Goal: Complete application form

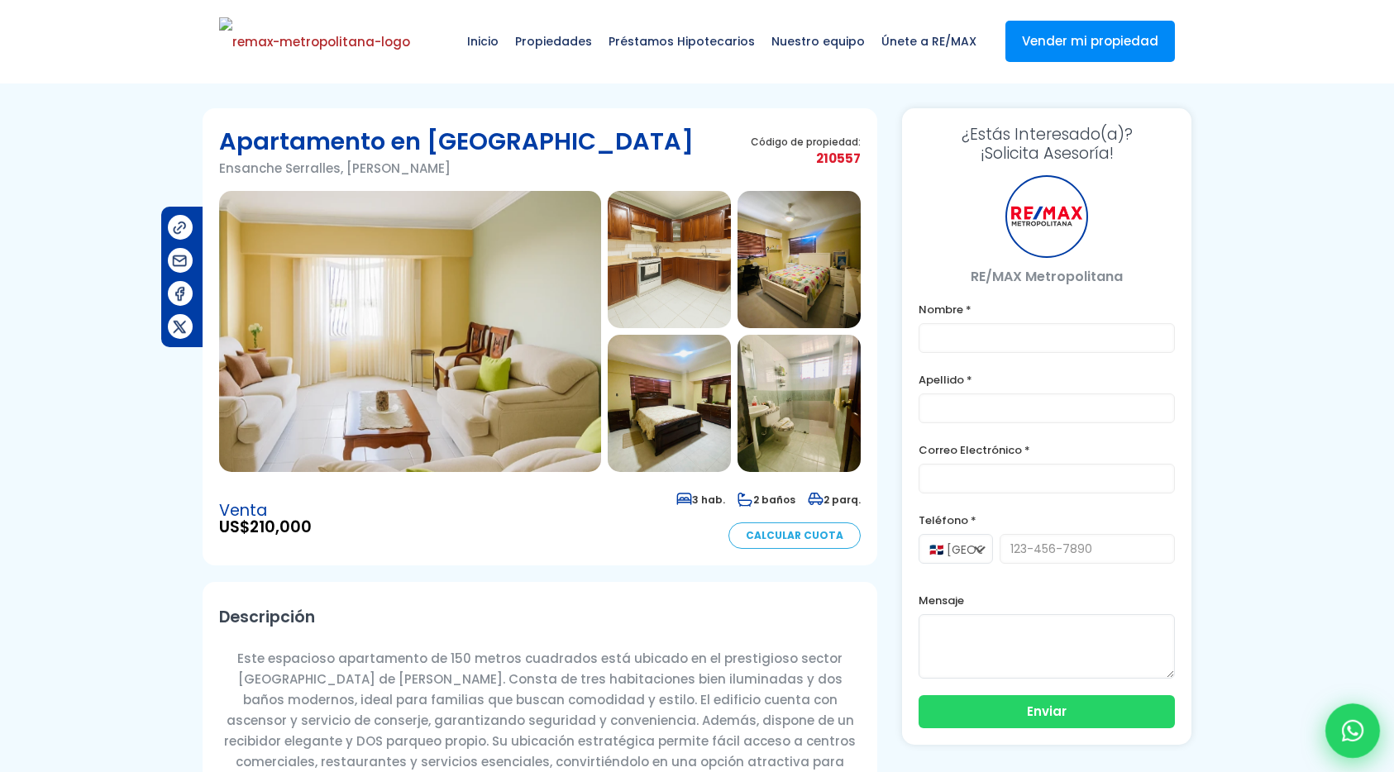
click at [1329, 721] on div at bounding box center [1352, 731] width 55 height 55
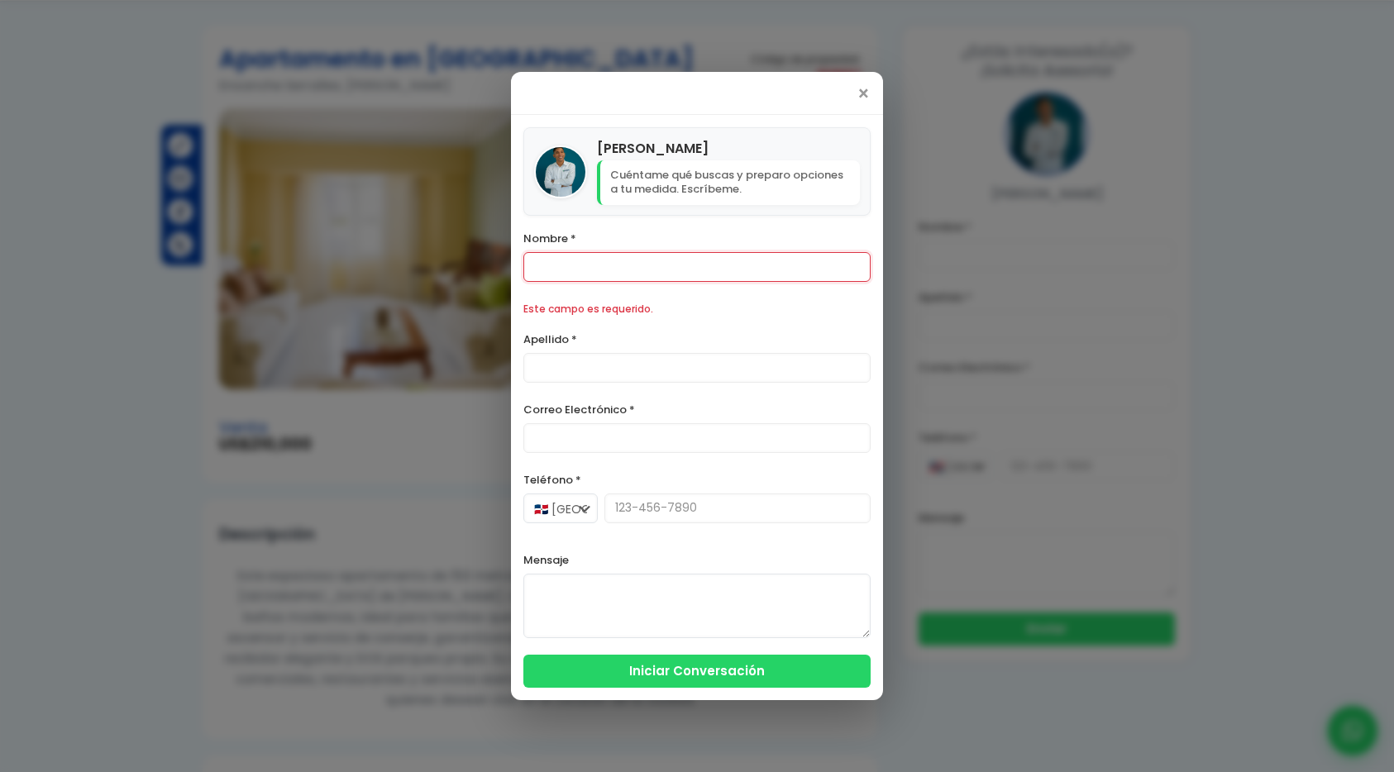
scroll to position [170, 0]
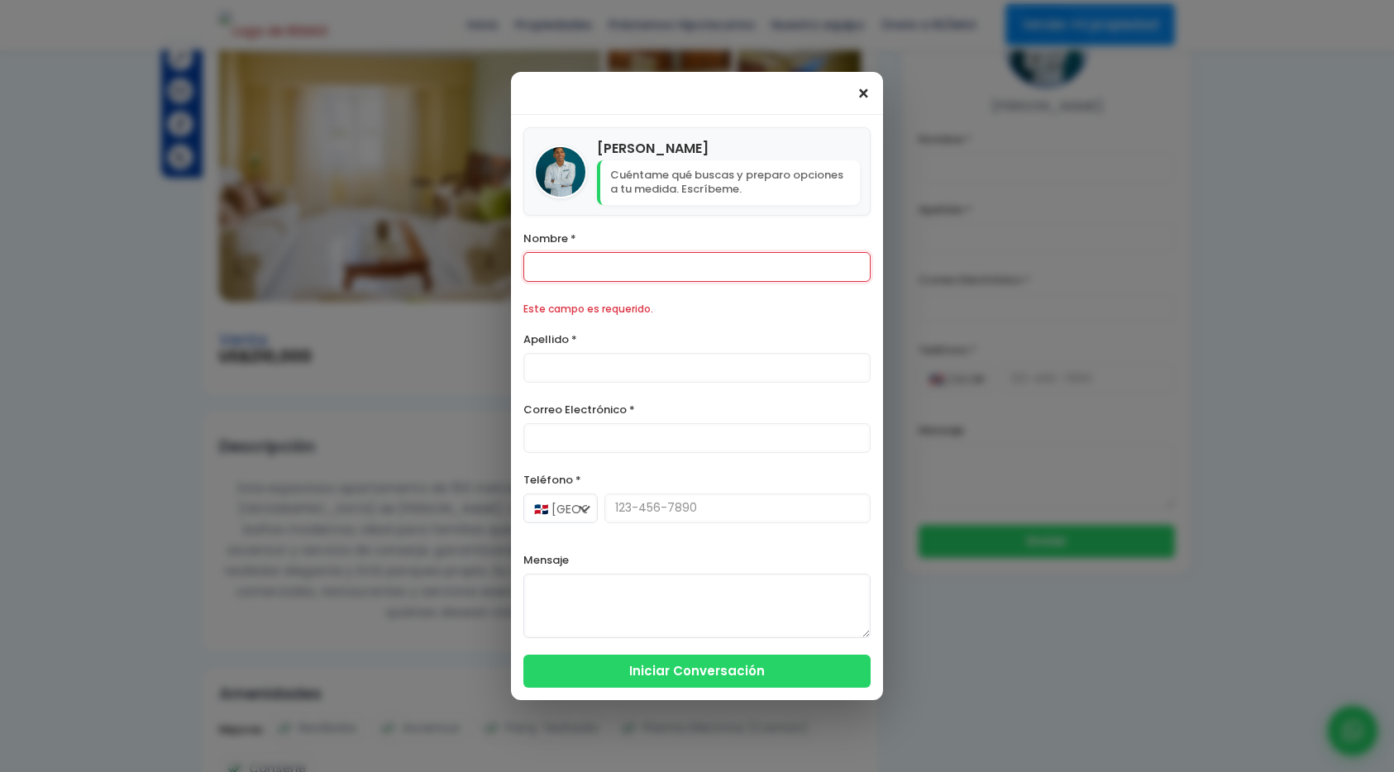
click at [866, 97] on span "×" at bounding box center [864, 94] width 14 height 20
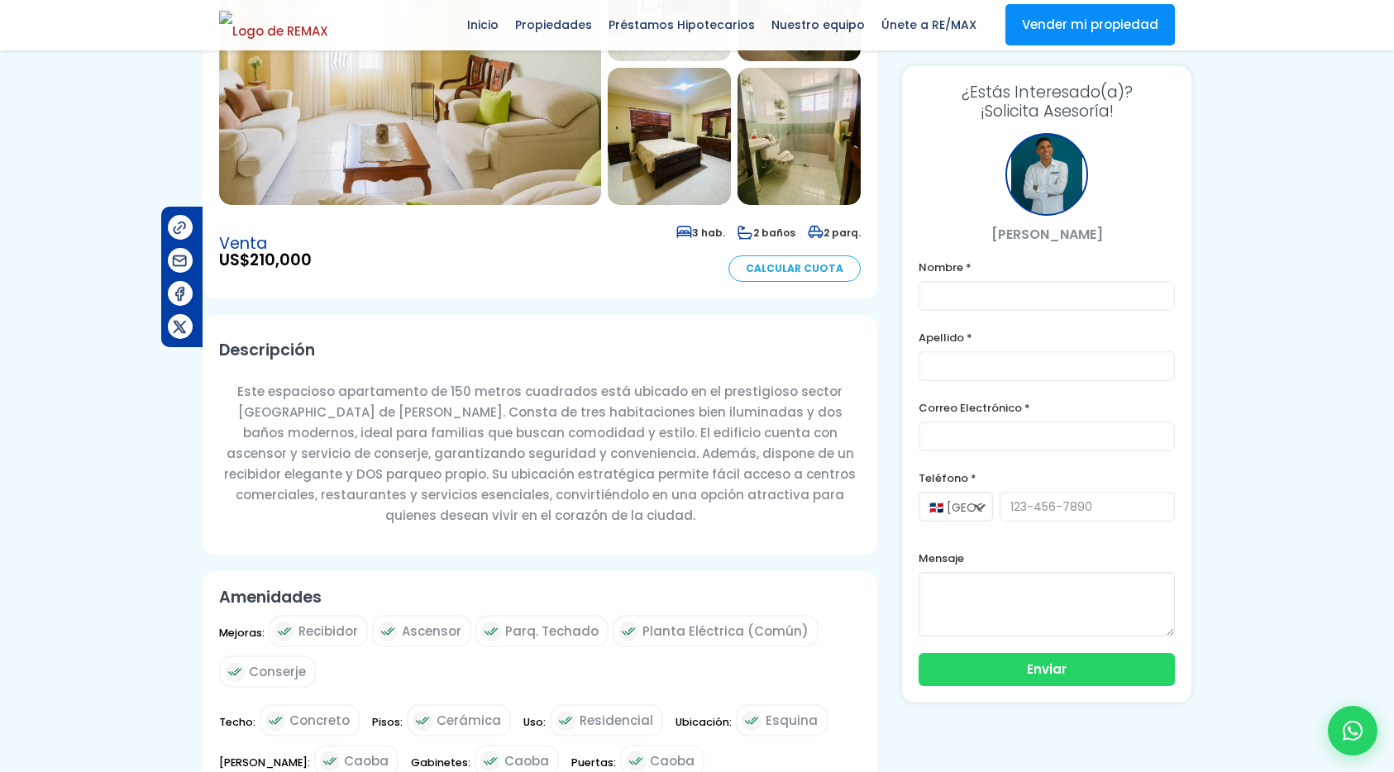
scroll to position [259, 0]
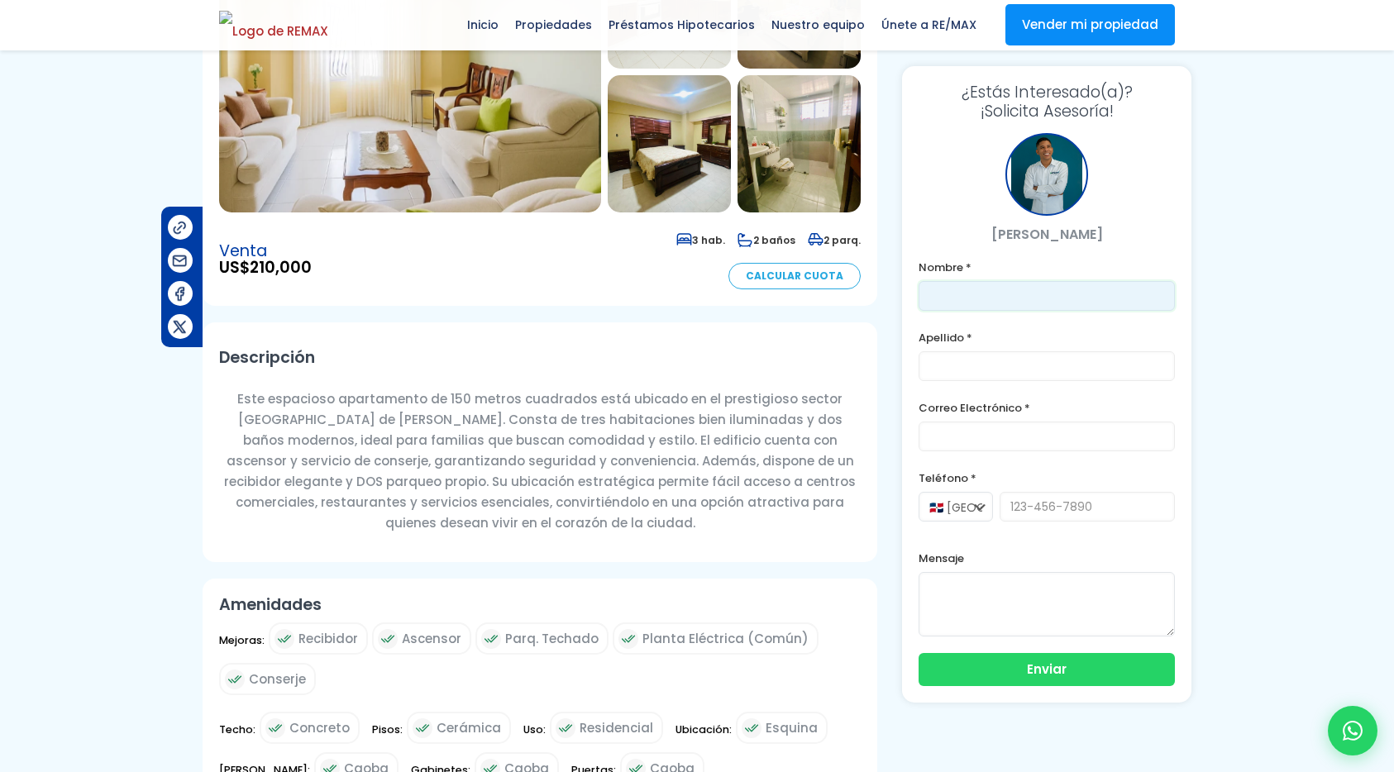
click at [971, 294] on input "text" at bounding box center [1047, 296] width 256 height 30
type input "Franklin"
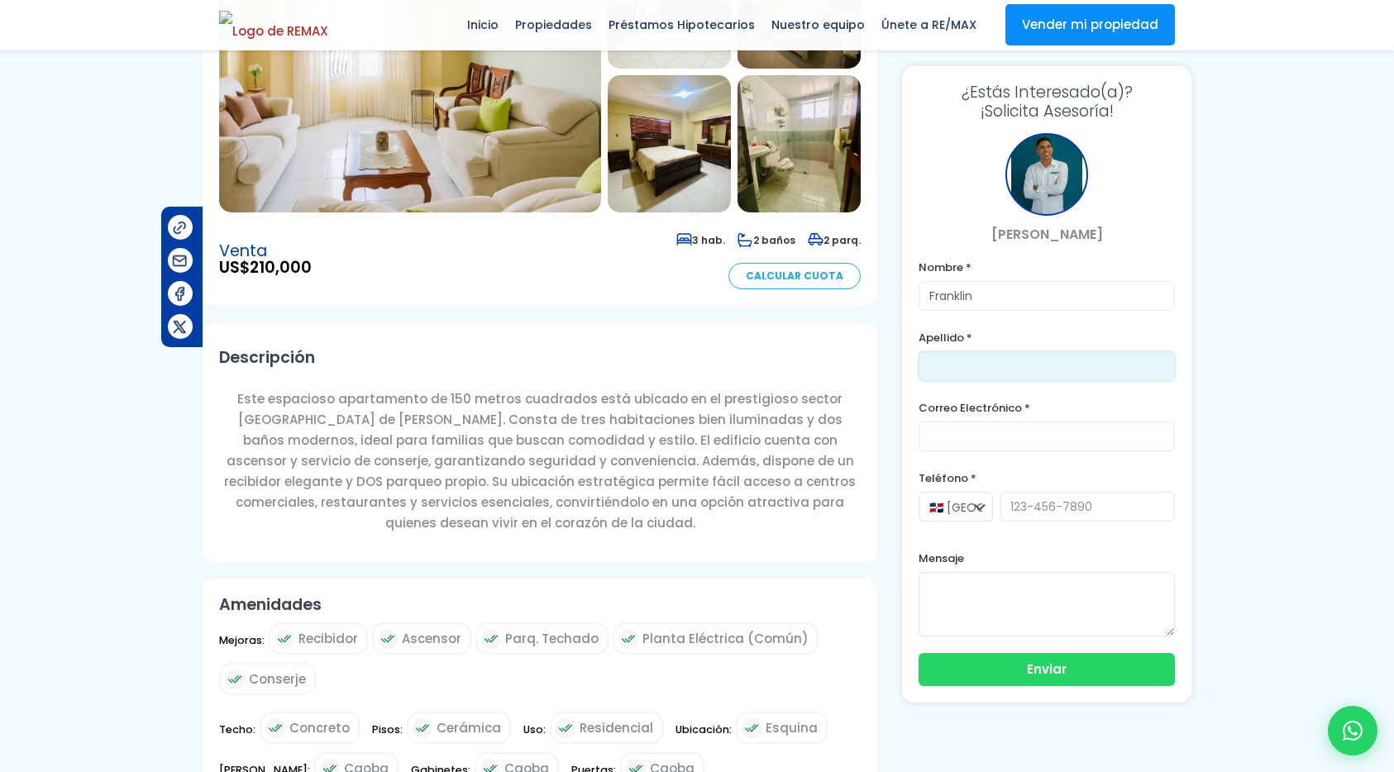
type input "[PERSON_NAME]"
type input "[PERSON_NAME][EMAIL_ADDRESS][DOMAIN_NAME]"
type input "8296191904"
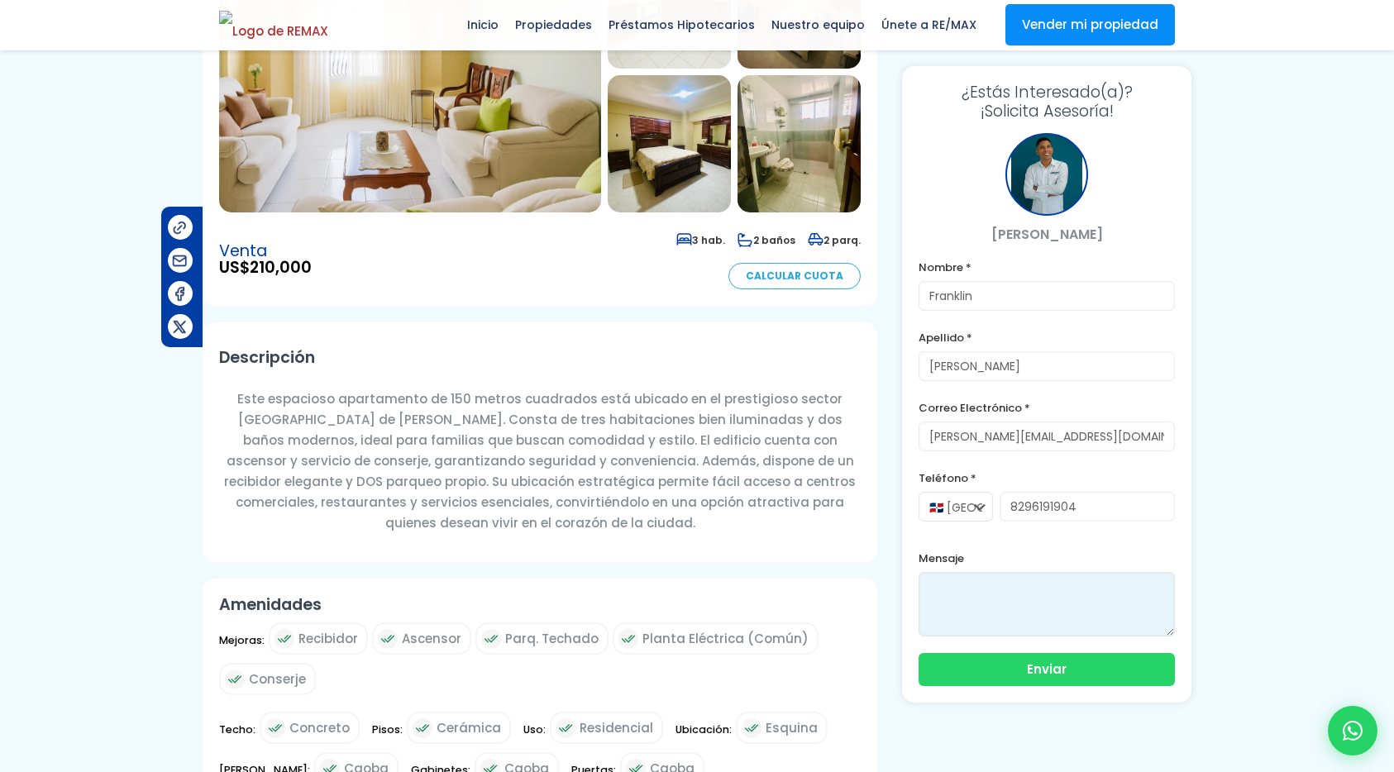
click at [1030, 580] on textarea at bounding box center [1047, 604] width 256 height 64
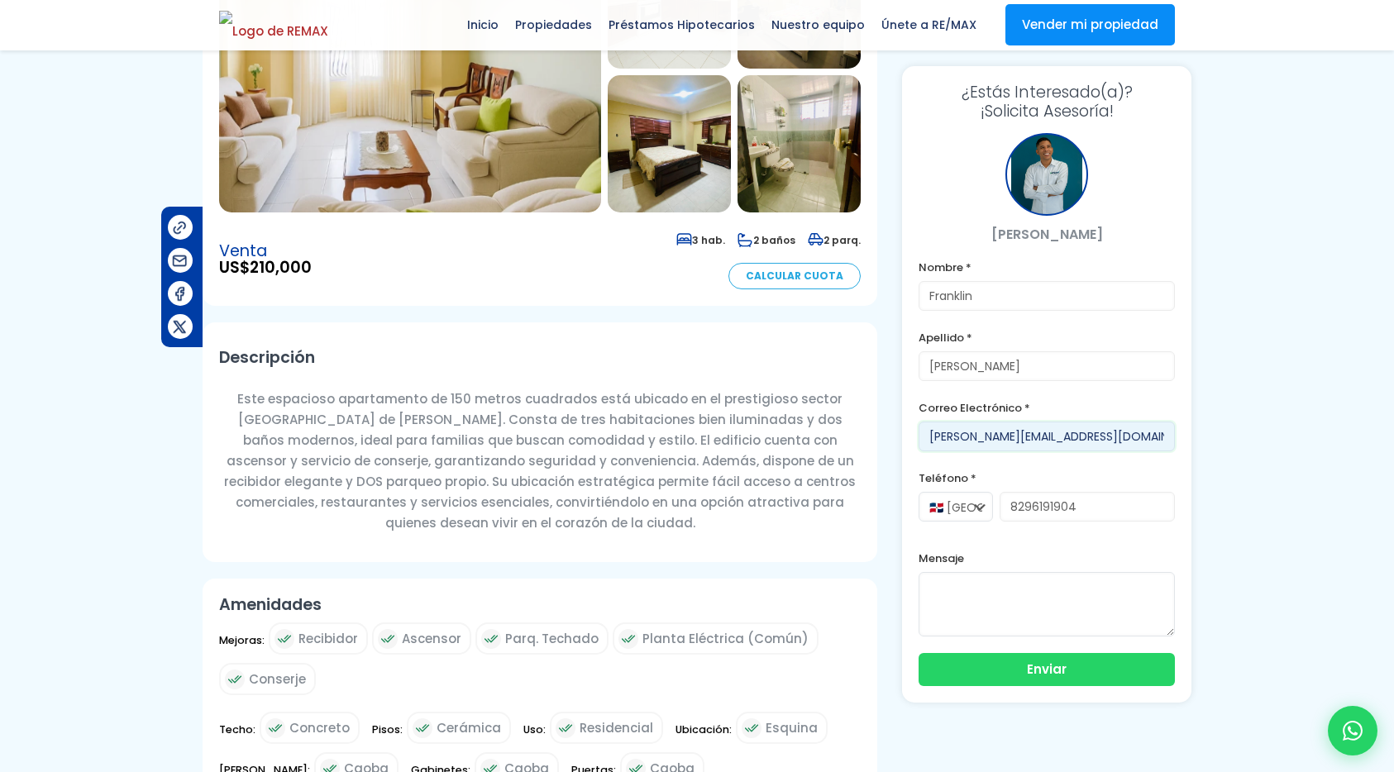
click at [1036, 447] on input "[PERSON_NAME][EMAIL_ADDRESS][DOMAIN_NAME]" at bounding box center [1047, 437] width 256 height 30
type input "[EMAIL_ADDRESS][DOMAIN_NAME]"
click at [1086, 671] on button "Enviar" at bounding box center [1047, 668] width 256 height 33
